Goal: Task Accomplishment & Management: Manage account settings

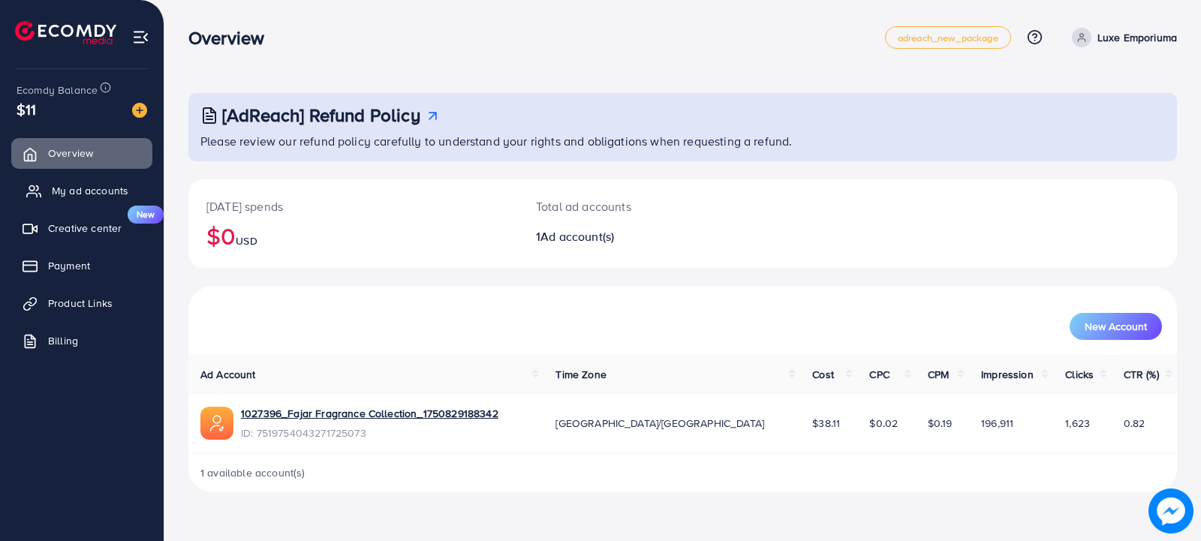
click at [107, 187] on span "My ad accounts" at bounding box center [90, 190] width 77 height 15
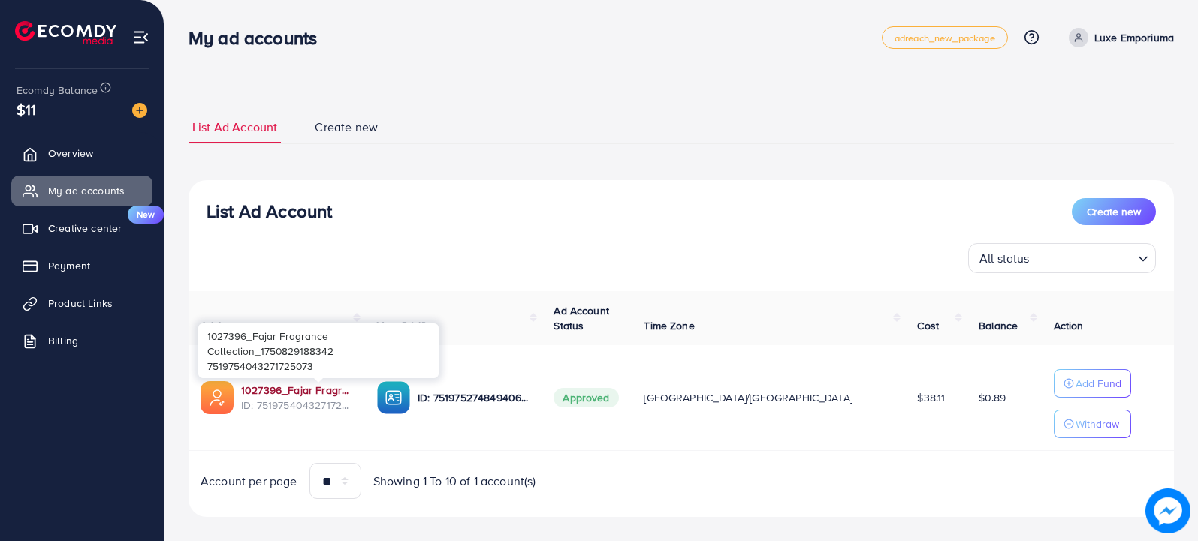
click at [290, 391] on link "1027396_Fajar Fragrance Collection_1750829188342" at bounding box center [297, 390] width 112 height 15
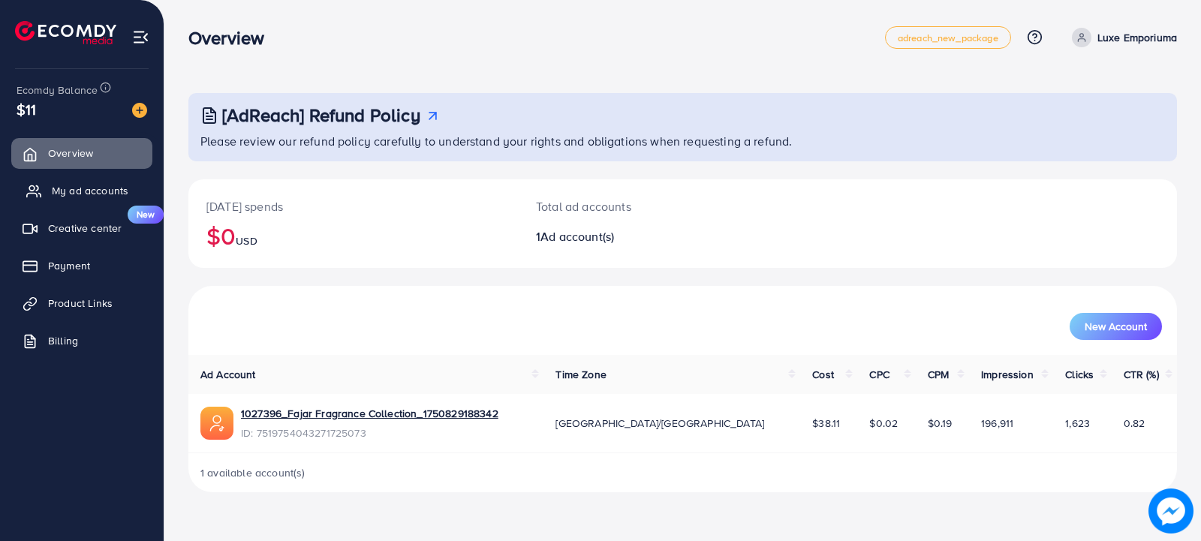
click at [92, 188] on span "My ad accounts" at bounding box center [90, 190] width 77 height 15
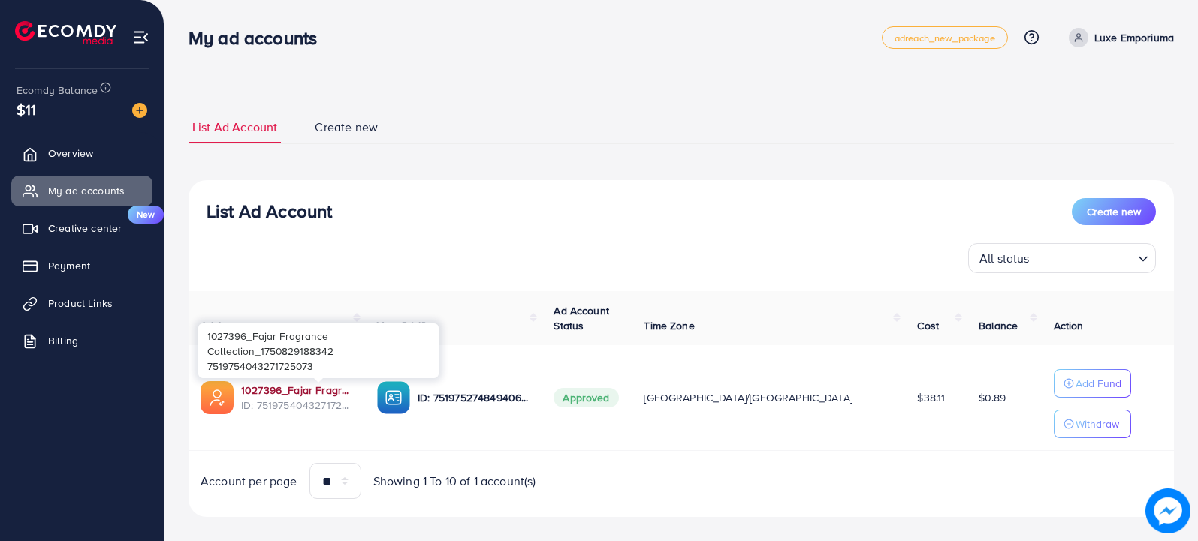
click at [287, 384] on link "1027396_Fajar Fragrance Collection_1750829188342" at bounding box center [297, 390] width 112 height 15
